Goal: Task Accomplishment & Management: Complete application form

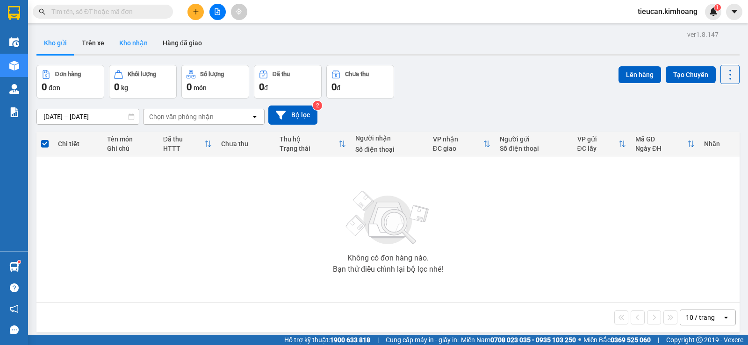
click at [136, 47] on button "Kho nhận" at bounding box center [133, 43] width 43 height 22
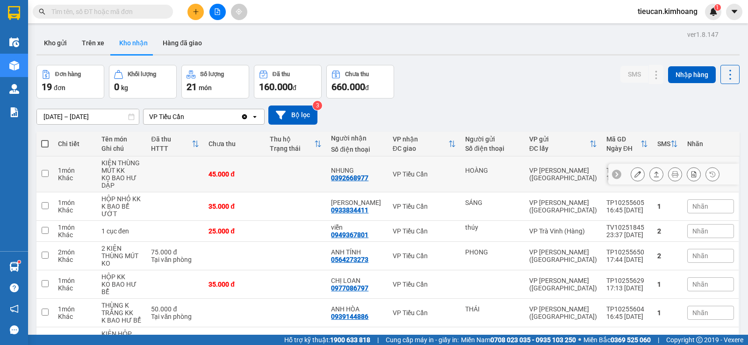
scroll to position [47, 0]
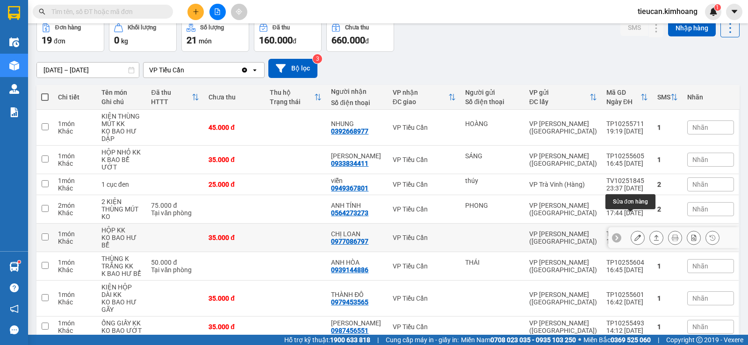
click at [634, 235] on icon at bounding box center [637, 238] width 7 height 7
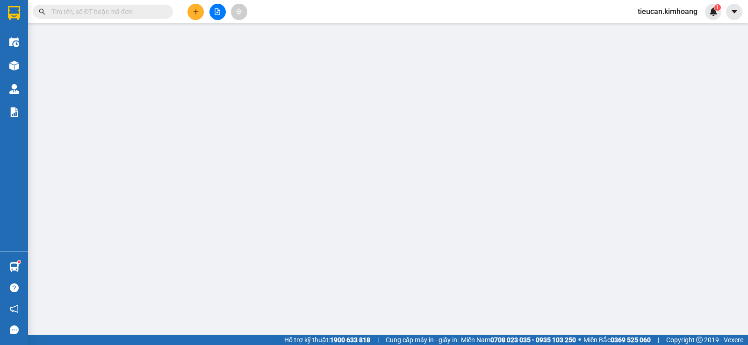
type input "0977086797"
type input "CHỊ LOAN"
type input "35.000"
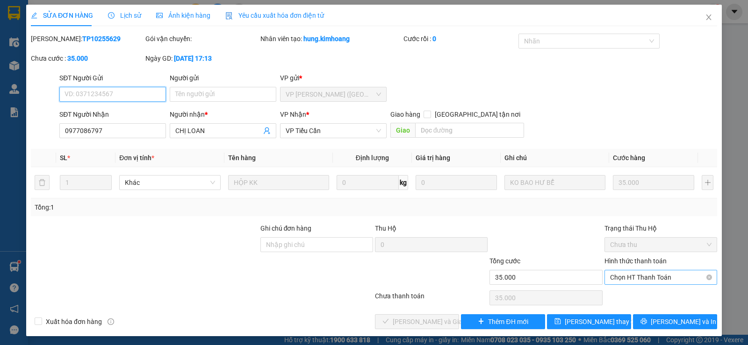
click at [667, 270] on div "Chọn HT Thanh Toán" at bounding box center [660, 277] width 113 height 15
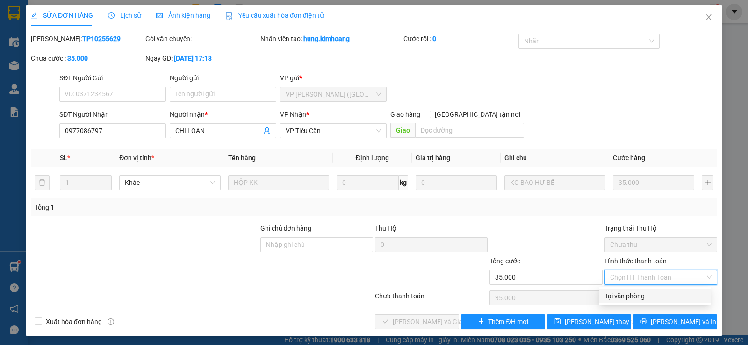
drag, startPoint x: 643, startPoint y: 293, endPoint x: 594, endPoint y: 293, distance: 49.6
click at [641, 293] on div "Tại văn phòng" at bounding box center [654, 296] width 101 height 10
type input "0"
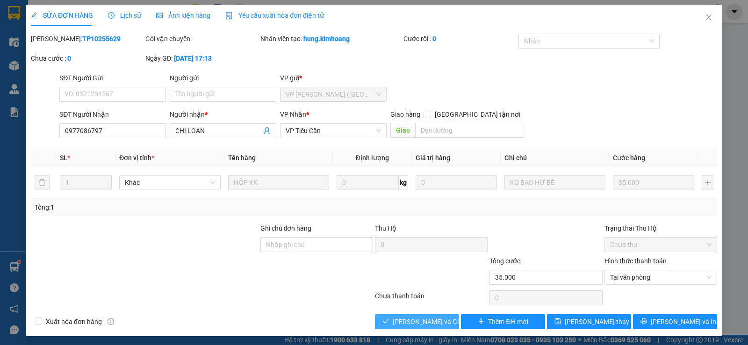
click at [388, 318] on button "[PERSON_NAME] và Giao hàng" at bounding box center [417, 322] width 84 height 15
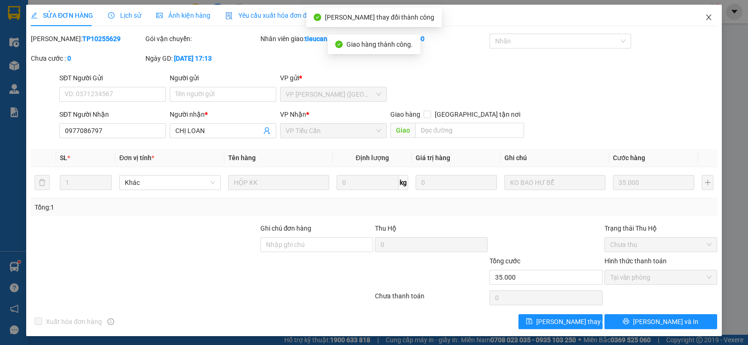
click at [705, 17] on icon "close" at bounding box center [708, 17] width 7 height 7
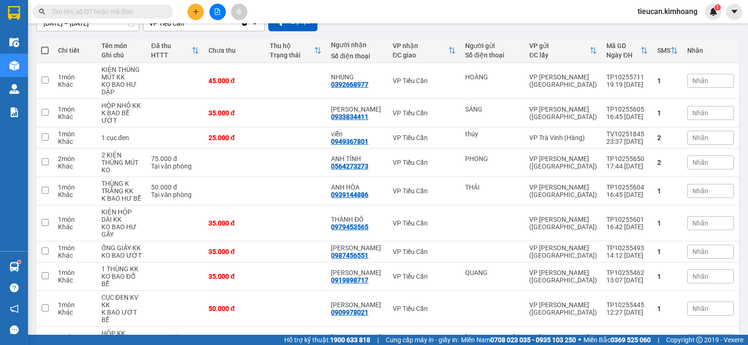
scroll to position [140, 0]
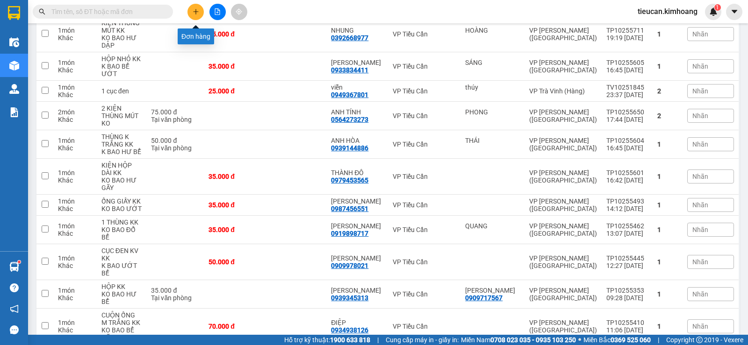
click at [195, 5] on button at bounding box center [195, 12] width 16 height 16
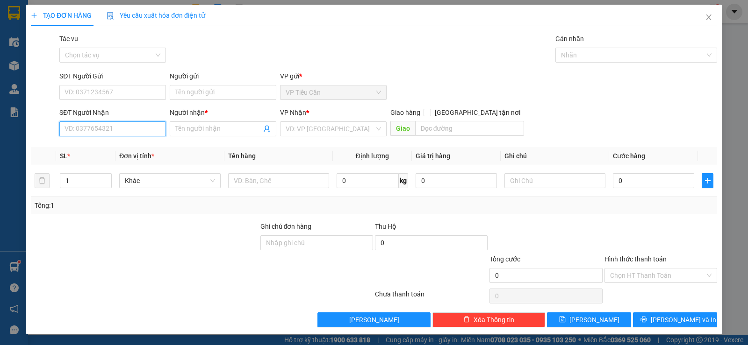
click at [118, 134] on input "SĐT Người Nhận" at bounding box center [112, 129] width 107 height 15
click at [130, 150] on div "0379193291 - [PERSON_NAME]" at bounding box center [112, 148] width 94 height 10
type input "0379193291"
type input "huyền trân"
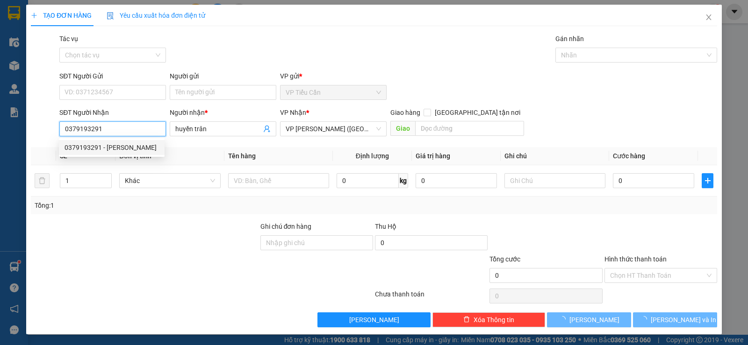
type input "35.000"
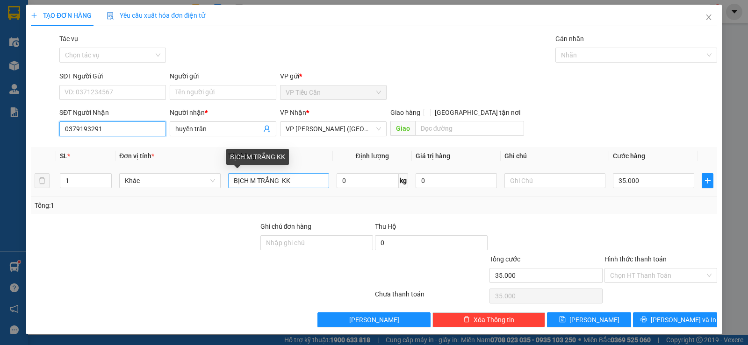
type input "0379193291"
click at [276, 186] on input "BỊCH M TRẮNG KK" at bounding box center [278, 180] width 101 height 15
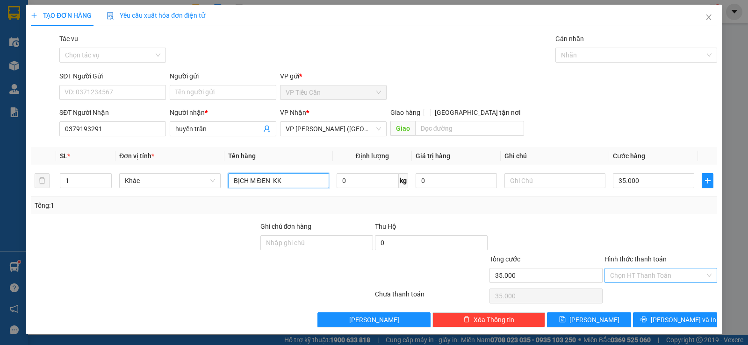
type input "BỊCH M ĐEN KK"
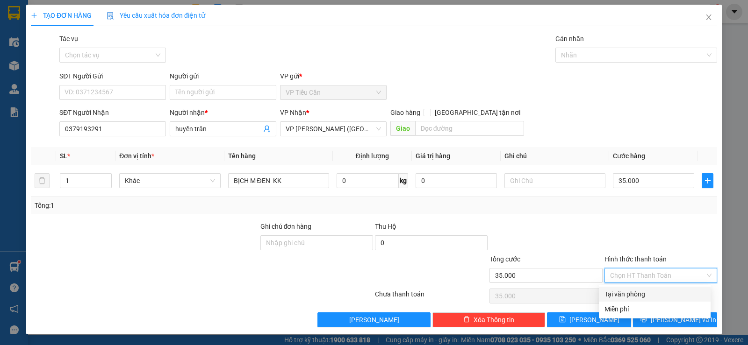
click at [643, 273] on input "Hình thức thanh toán" at bounding box center [657, 276] width 95 height 14
click at [653, 294] on div "Tại văn phòng" at bounding box center [654, 294] width 101 height 10
type input "0"
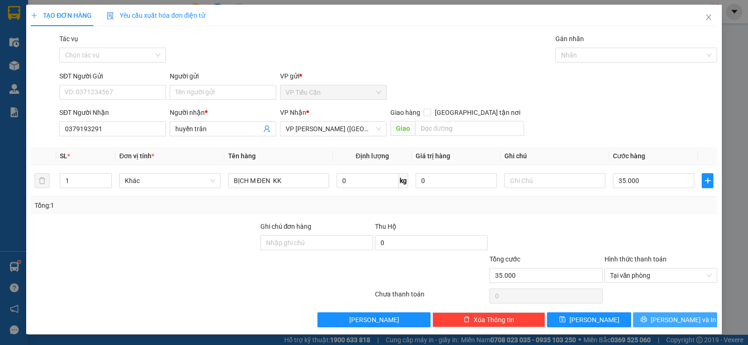
click at [668, 320] on span "[PERSON_NAME] và In" at bounding box center [683, 320] width 65 height 10
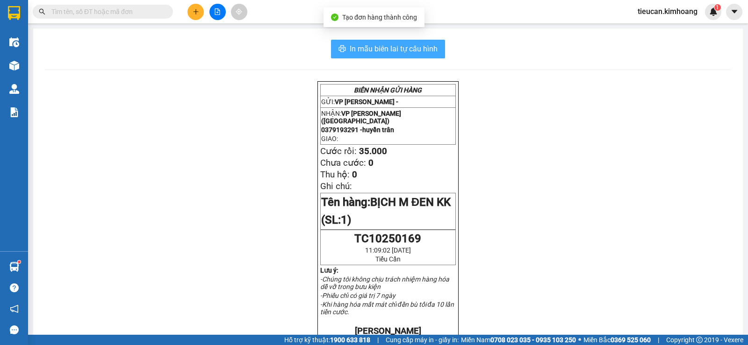
click at [396, 52] on span "In mẫu biên lai tự cấu hình" at bounding box center [394, 49] width 88 height 12
